Goal: Task Accomplishment & Management: Use online tool/utility

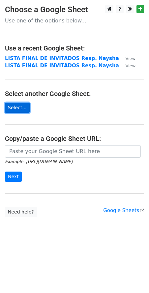
click at [22, 109] on link "Select..." at bounding box center [17, 108] width 25 height 10
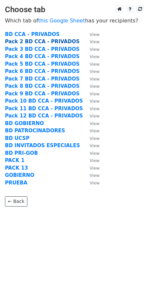
click at [37, 41] on strong "Pack 2 BD CCA - PRIVADOS" at bounding box center [42, 42] width 75 height 6
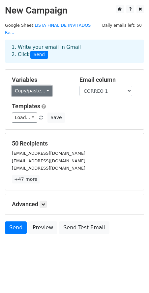
click at [37, 86] on link "Copy/paste..." at bounding box center [32, 91] width 40 height 10
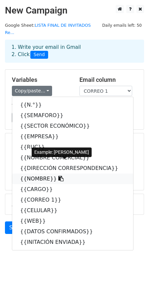
click at [31, 173] on link "{{NOMBRE}}" at bounding box center [72, 178] width 121 height 11
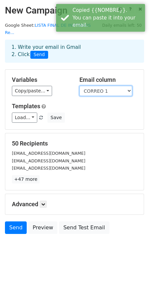
click at [90, 86] on select "N.° SEMAFORO SECTOR ECONÓMICO EMPRESA RUC NOMBRE COMERCIAL DIRECCIÓN CORRESPOND…" at bounding box center [105, 91] width 53 height 10
click at [79, 86] on select "N.° SEMAFORO SECTOR ECONÓMICO EMPRESA RUC NOMBRE COMERCIAL DIRECCIÓN CORRESPOND…" at bounding box center [105, 91] width 53 height 10
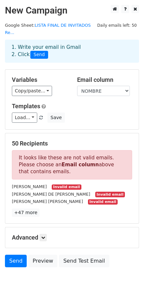
click at [30, 89] on div "Variables Copy/paste... {{N.°}} {{SEMAFORO}} {{SECTOR ECONÓMICO}} {{EMPRESA}} {…" at bounding box center [72, 100] width 134 height 60
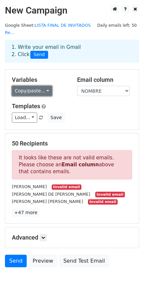
click at [29, 86] on link "Copy/paste..." at bounding box center [32, 91] width 40 height 10
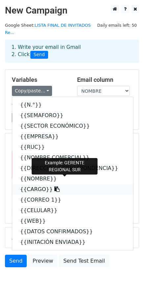
click at [27, 184] on link "{{CARGO}}" at bounding box center [72, 189] width 121 height 11
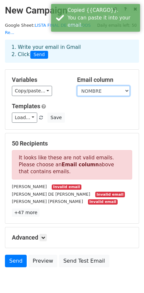
click at [92, 86] on select "N.° SEMAFORO SECTOR ECONÓMICO EMPRESA RUC NOMBRE COMERCIAL DIRECCIÓN CORRESPOND…" at bounding box center [103, 91] width 53 height 10
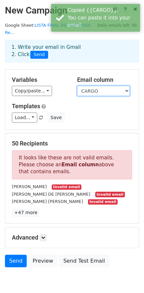
click at [77, 86] on select "N.° SEMAFORO SECTOR ECONÓMICO EMPRESA RUC NOMBRE COMERCIAL DIRECCIÓN CORRESPOND…" at bounding box center [103, 91] width 53 height 10
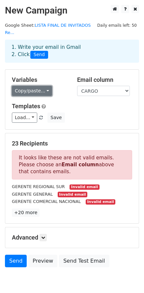
click at [36, 86] on link "Copy/paste..." at bounding box center [32, 91] width 40 height 10
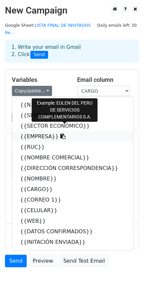
click at [33, 131] on link "{{EMPRESA}}" at bounding box center [72, 136] width 121 height 11
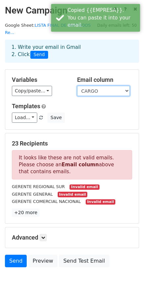
click at [97, 86] on select "N.° SEMAFORO SECTOR ECONÓMICO EMPRESA RUC NOMBRE COMERCIAL DIRECCIÓN CORRESPOND…" at bounding box center [103, 91] width 53 height 10
click at [77, 86] on select "N.° SEMAFORO SECTOR ECONÓMICO EMPRESA RUC NOMBRE COMERCIAL DIRECCIÓN CORRESPOND…" at bounding box center [103, 91] width 53 height 10
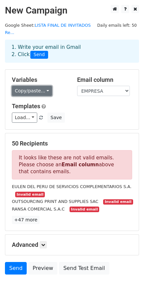
click at [39, 86] on link "Copy/paste..." at bounding box center [32, 91] width 40 height 10
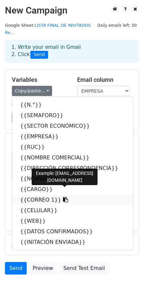
click at [31, 195] on link "{{CORREO 1}}" at bounding box center [72, 200] width 121 height 11
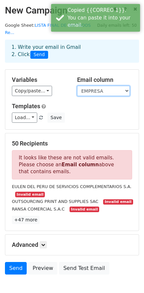
click at [90, 86] on select "N.° SEMAFORO SECTOR ECONÓMICO EMPRESA RUC NOMBRE COMERCIAL DIRECCIÓN CORRESPOND…" at bounding box center [103, 91] width 53 height 10
select select "CORREO 1"
click at [77, 86] on select "N.° SEMAFORO SECTOR ECONÓMICO EMPRESA RUC NOMBRE COMERCIAL DIRECCIÓN CORRESPOND…" at bounding box center [103, 91] width 53 height 10
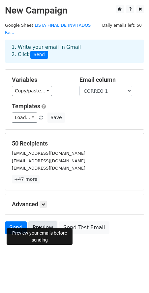
click at [41, 221] on link "Preview" at bounding box center [42, 227] width 29 height 13
click at [40, 221] on link "Preview" at bounding box center [42, 227] width 29 height 13
